Goal: Information Seeking & Learning: Learn about a topic

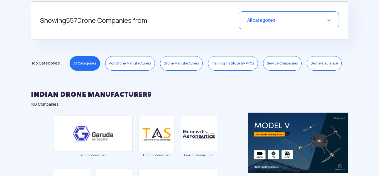
scroll to position [223, 0]
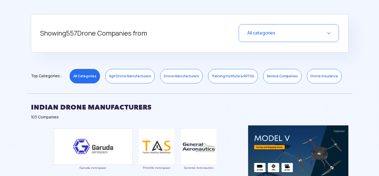
click at [283, 81] on link "Service Companies" at bounding box center [282, 76] width 38 height 14
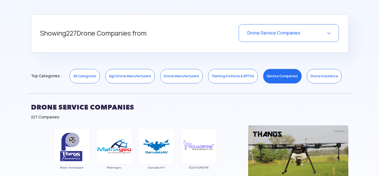
click at [319, 77] on link "Drone Insurance" at bounding box center [324, 76] width 35 height 14
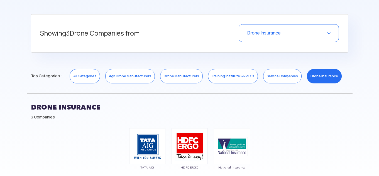
click at [228, 79] on link "Training Institute & RPTOs" at bounding box center [233, 76] width 50 height 14
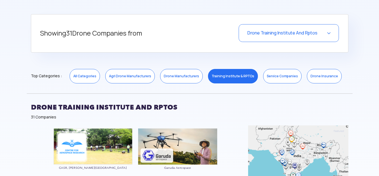
click at [177, 80] on link "Drone Manufacturers" at bounding box center [181, 76] width 43 height 14
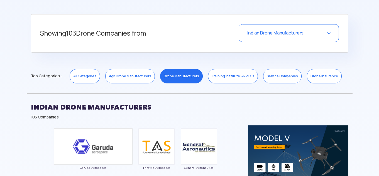
click at [134, 78] on link "Agri Drone Manufacturers" at bounding box center [130, 76] width 50 height 14
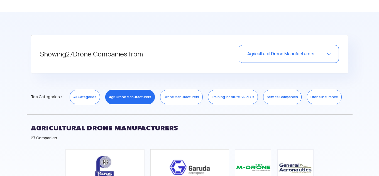
scroll to position [195, 0]
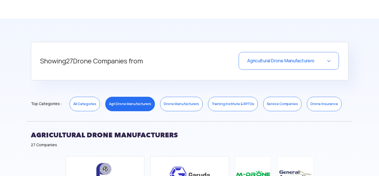
click at [80, 109] on link "All Categories" at bounding box center [85, 104] width 30 height 14
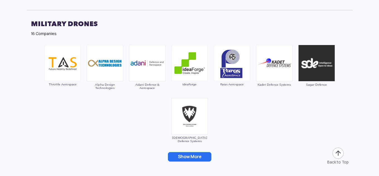
scroll to position [1725, 0]
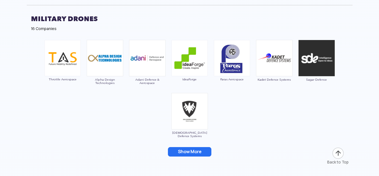
click at [198, 147] on button "Show More" at bounding box center [189, 151] width 43 height 9
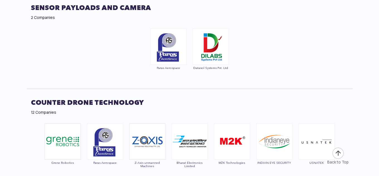
scroll to position [2254, 0]
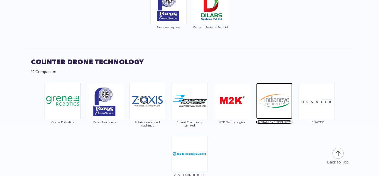
click at [260, 109] on img at bounding box center [274, 101] width 36 height 36
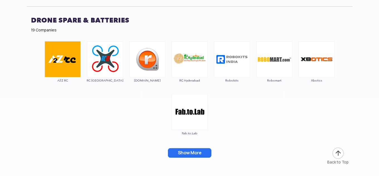
scroll to position [2615, 0]
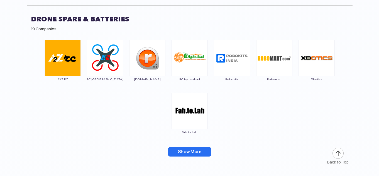
click at [198, 147] on button "Show More" at bounding box center [189, 151] width 43 height 9
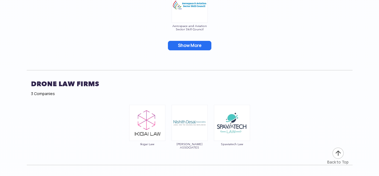
scroll to position [2977, 0]
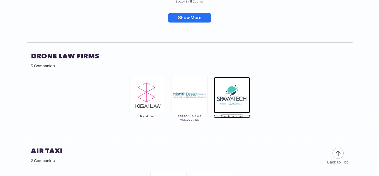
click at [225, 115] on span "Spaviatech Law" at bounding box center [231, 116] width 37 height 3
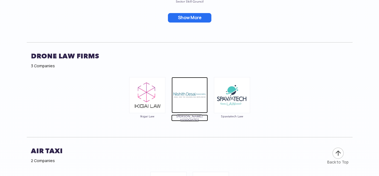
click at [188, 115] on span "[PERSON_NAME] ASSOCIATES" at bounding box center [189, 118] width 37 height 7
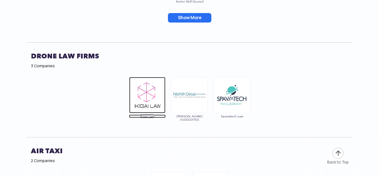
click at [145, 97] on img at bounding box center [147, 95] width 36 height 36
